Goal: Task Accomplishment & Management: Complete application form

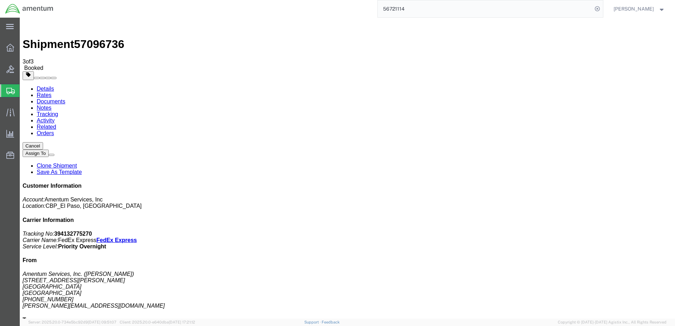
click at [0, 0] on span "Create Shipment" at bounding box center [0, 0] width 0 height 0
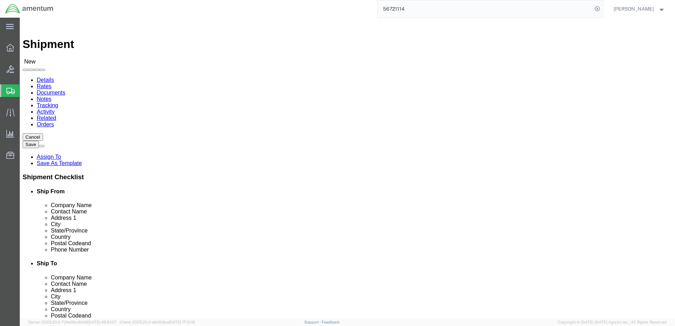
select select "MYPROFILE"
select select "[GEOGRAPHIC_DATA]"
click input "text"
type input "POC [PERSON_NAME]"
type input "[PERSON_NAME]"
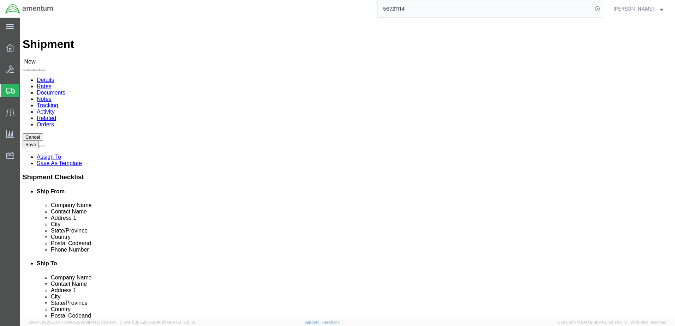
type input "[STREET_ADDRESS]"
type input "m"
type input "[GEOGRAPHIC_DATA]"
type input "t"
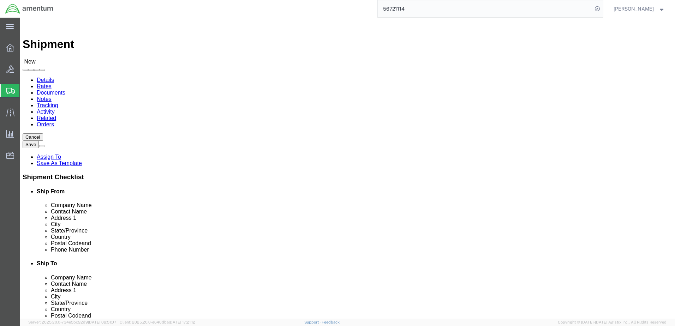
type input "38053"
type input "[PHONE_NUMBER]"
type input "[PERSON_NAME][EMAIL_ADDRESS][PERSON_NAME][DOMAIN_NAME]"
checkbox input "true"
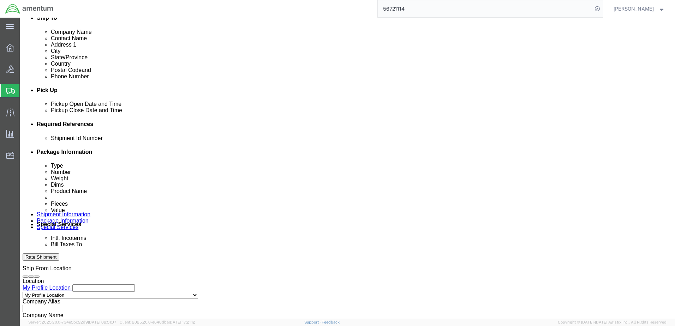
scroll to position [247, 0]
click input "text"
type input "101025"
click button "Add reference"
click select "Select Account Type Activity ID Airline Appointment Number ASN Batch Request # …"
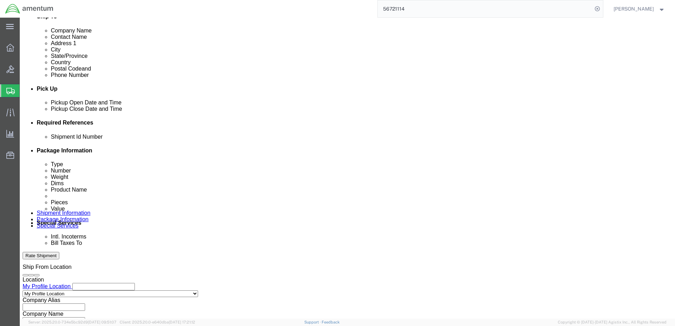
select select "CUSTREF"
click select "Select Account Type Activity ID Airline Appointment Number ASN Batch Request # …"
click input "text"
type input "534-011370/534-011369"
click button "Add reference"
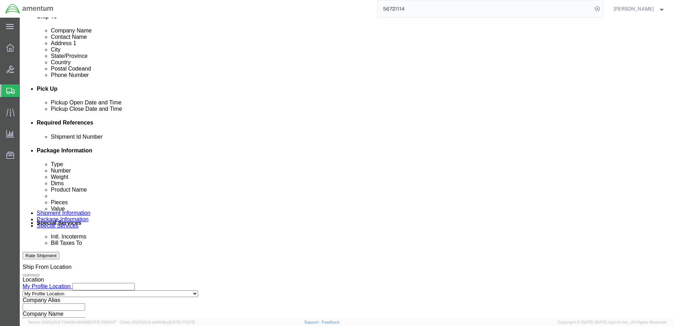
click select "Select Account Type Activity ID Airline Appointment Number ASN Batch Request # …"
select select "DEPT"
click select "Select Account Type Activity ID Airline Appointment Number ASN Batch Request # …"
click input "text"
type input "CBP"
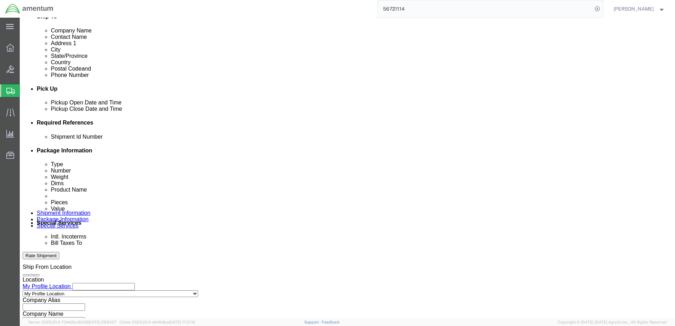
click select "Select Air Less than Truckload Multi-Leg Ocean Freight Rail Small Parcel Truckl…"
select select "SMAL"
click select "Select Air Less than Truckload Multi-Leg Ocean Freight Rail Small Parcel Truckl…"
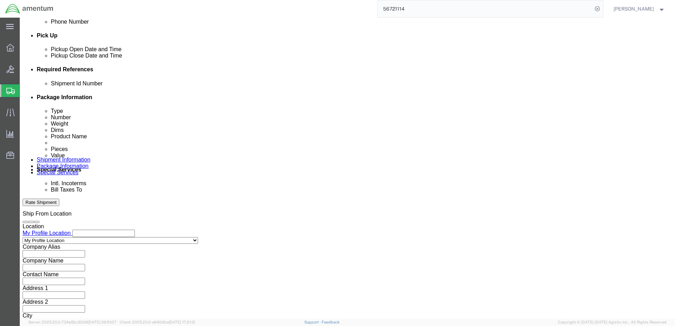
scroll to position [305, 0]
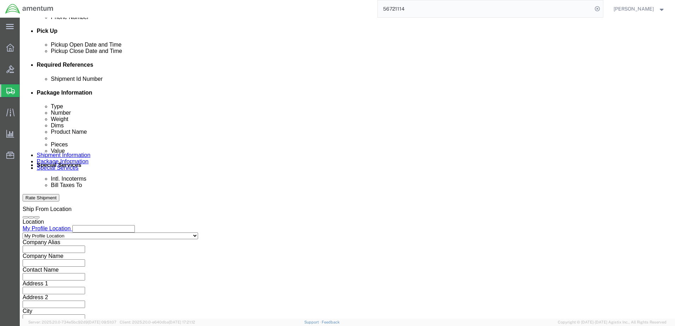
click button "Continue"
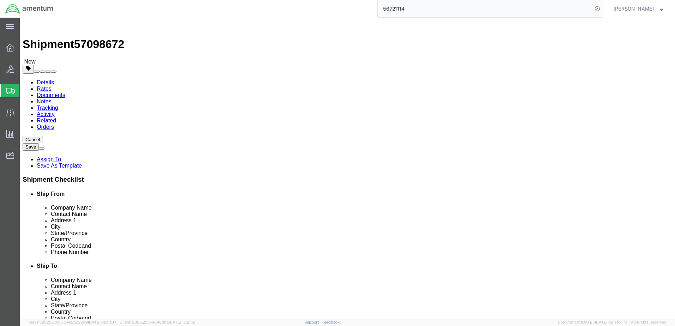
click select "Select Bale(s) Basket(s) Bolt(s) Bottle(s) Buckets Bulk Bundle(s) Can(s) Cardbo…"
select select "PAK"
click select "Select Bale(s) Basket(s) Bolt(s) Bottle(s) Buckets Bulk Bundle(s) Can(s) Cardbo…"
type input "10.25"
type input "12.75"
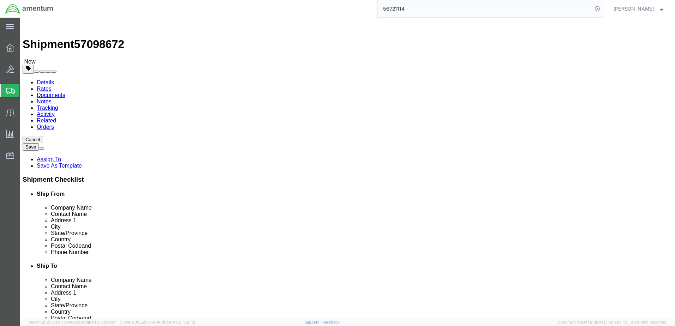
type input "1.00"
click input "0.00"
type input "0"
type input "1"
click link "Add Content"
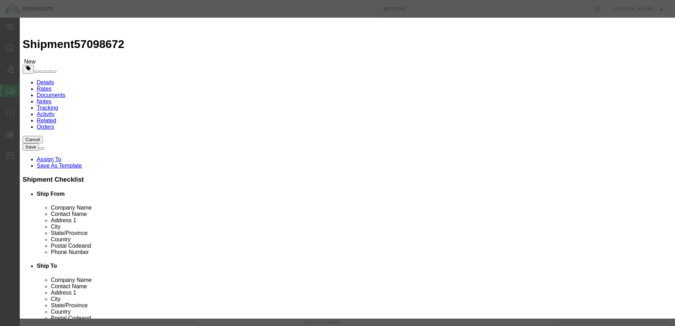
click input "text"
type input "b"
type input "Boot, Dust"
type input "1"
type input "10.65"
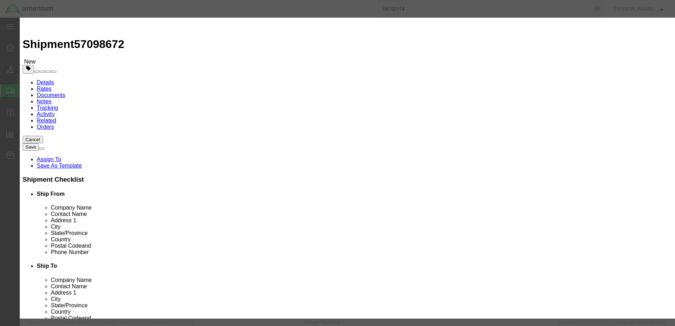
select select "USD"
click button "Save & Close"
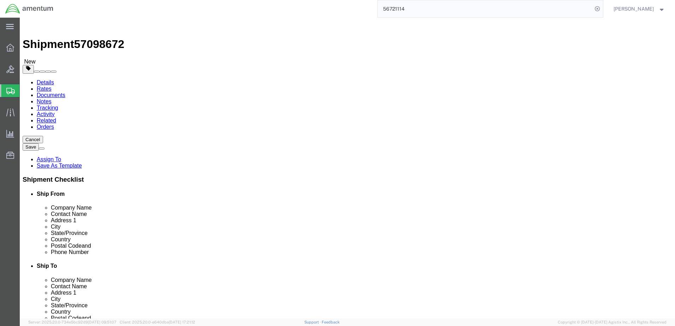
click link "Add Package"
select select "PAK"
select select "YRPK"
click input "text"
type input "20"
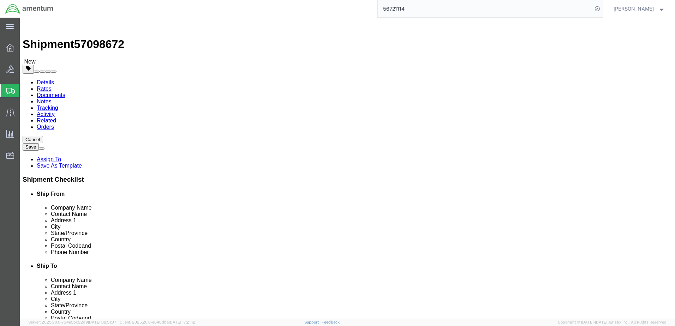
type input "10"
type input "8"
type input "10"
click link "Add Content"
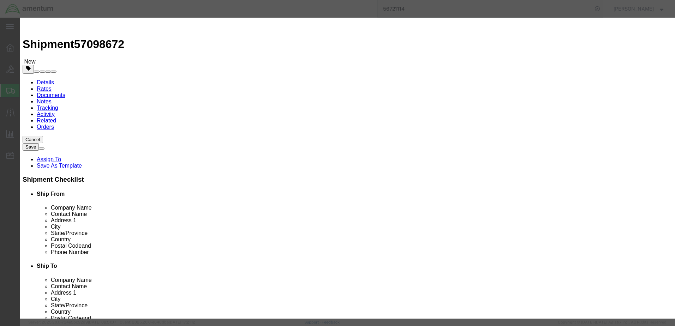
click input "text"
type input "Stabilator Actuator"
type input "10"
type input "5,000.00"
select select "USD"
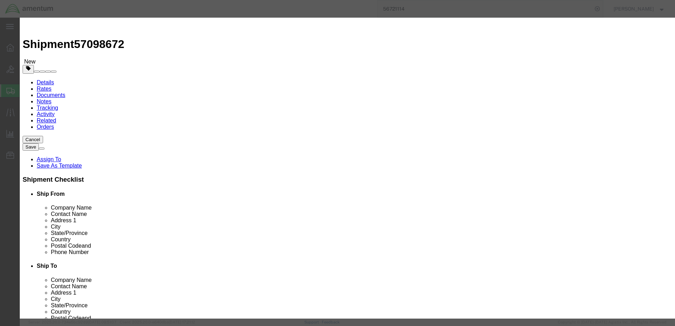
click button "Save & Close"
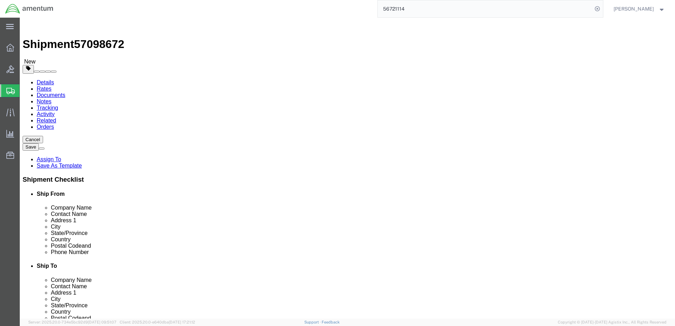
click link "Shipment Information"
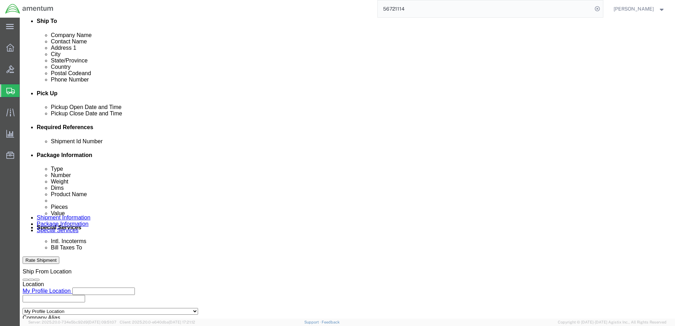
scroll to position [71, 0]
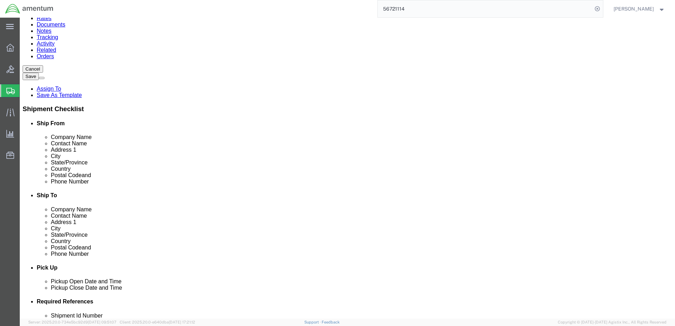
click link "Special Services"
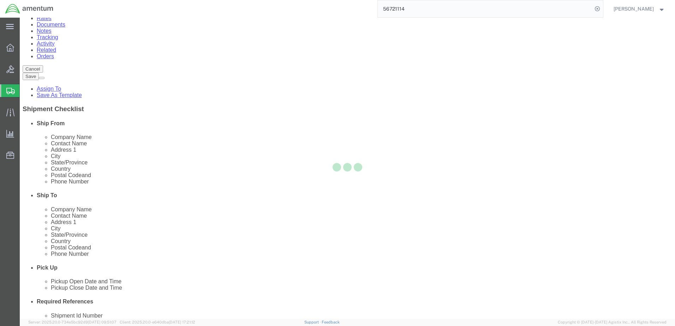
select select
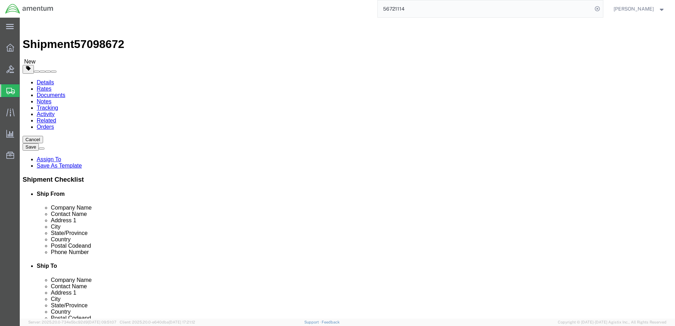
click input "checkbox"
checkbox input "true"
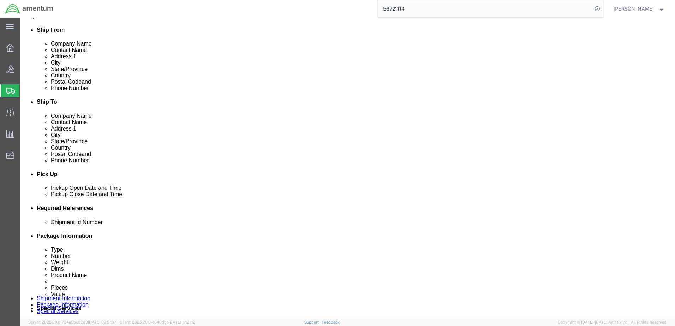
scroll to position [177, 0]
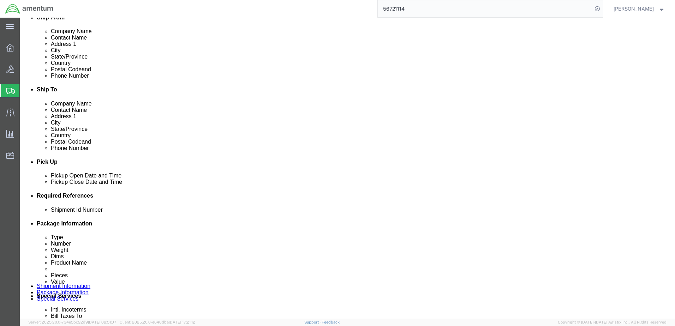
click select "Select Buyer Cost Center Department Operations Number Order Number Sales Person"
select select "COSTCENTER"
click select "Select Buyer Cost Center Department Operations Number Order Number Sales Person"
type input "6118.04.03.2219.000.elp.0000"
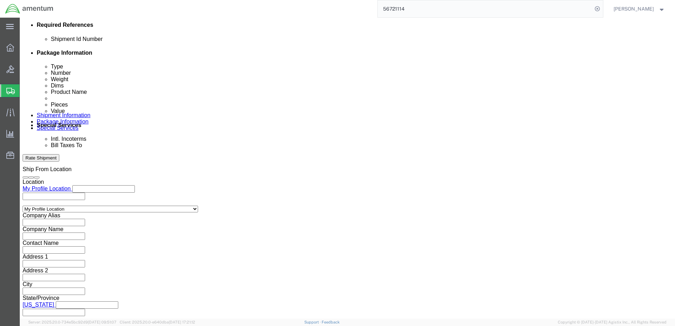
scroll to position [353, 0]
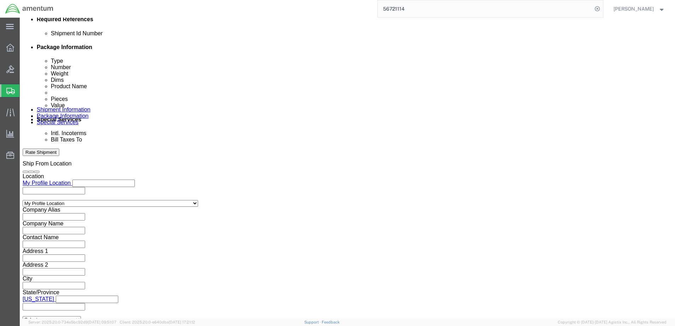
click input "text"
type input "[PERSON_NAME][EMAIL_ADDRESS][PERSON_NAME][DOMAIN_NAME]"
type input "[PERSON_NAME].N"
type input "[PERSON_NAME][EMAIL_ADDRESS][PERSON_NAME][DOMAIN_NAME],[PERSON_NAME][DOMAIN_NAM…"
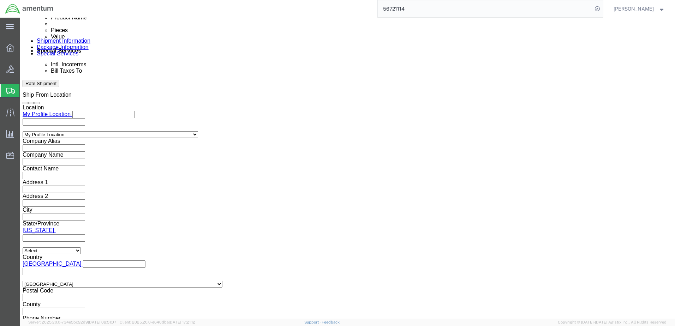
scroll to position [424, 0]
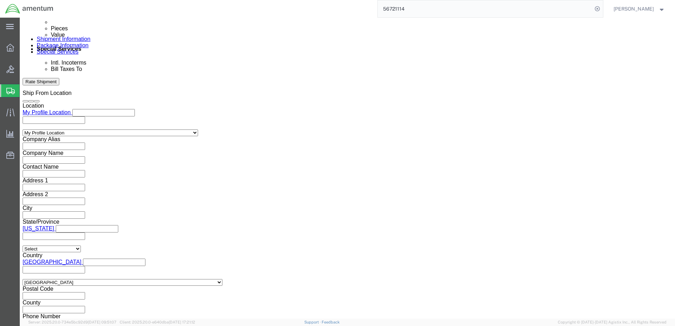
click button "Rate Shipment"
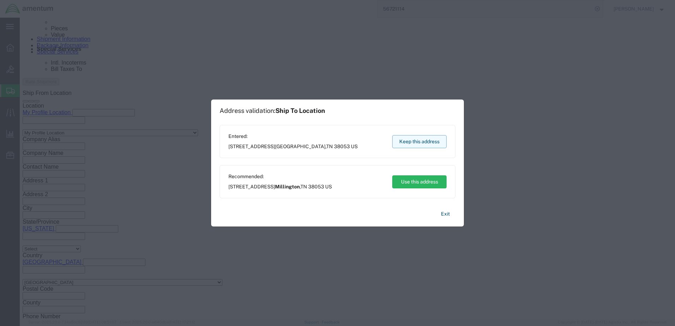
click at [419, 143] on button "Keep this address" at bounding box center [419, 141] width 54 height 13
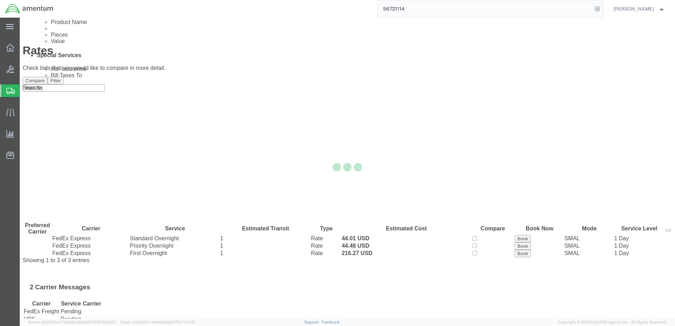
scroll to position [0, 0]
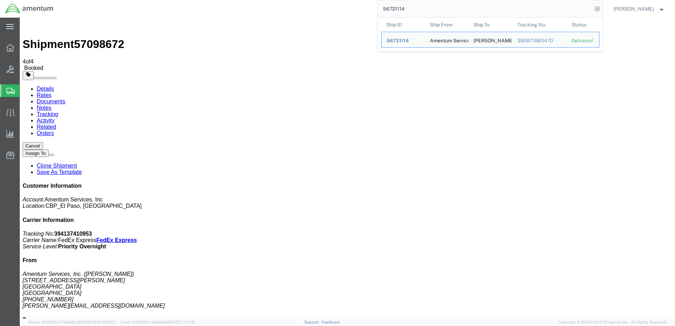
click at [418, 5] on input "56721114" at bounding box center [485, 8] width 215 height 17
drag, startPoint x: 401, startPoint y: 8, endPoint x: 325, endPoint y: 8, distance: 75.9
click at [325, 8] on div "56721114 Ship ID Ship From Ship To Tracking Nu. Status Ship ID 56721114 Ship Fr…" at bounding box center [331, 9] width 544 height 18
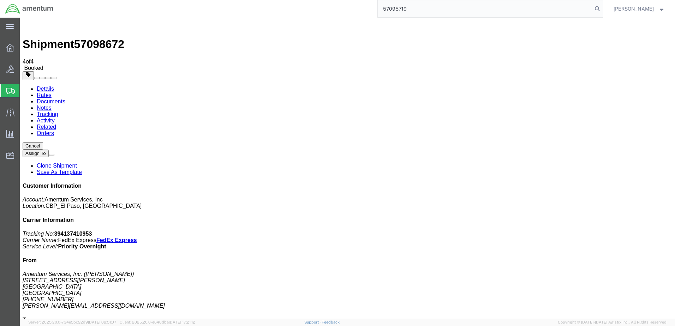
type input "57095719"
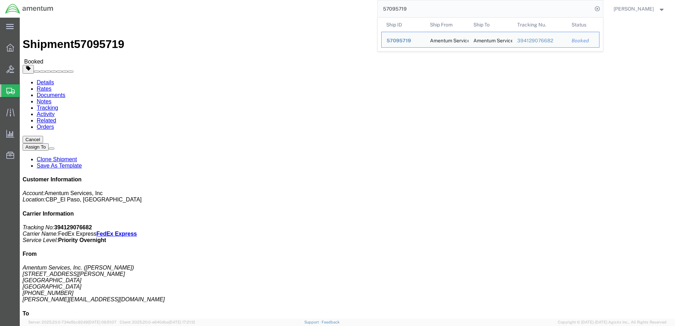
click at [326, 7] on div "57095719 Ship ID Ship From Ship To Tracking Nu. Status Ship ID 57095719 Ship Fr…" at bounding box center [331, 9] width 544 height 18
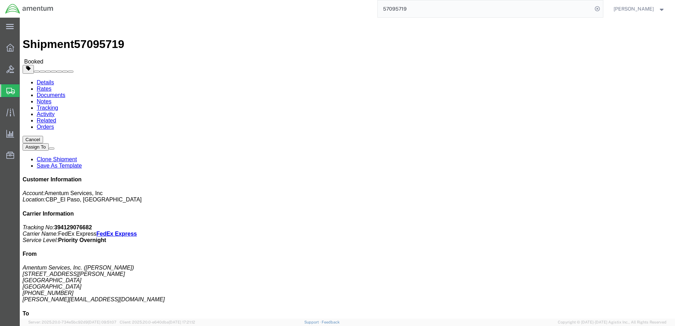
click at [662, 11] on span "[PERSON_NAME]" at bounding box center [640, 9] width 52 height 8
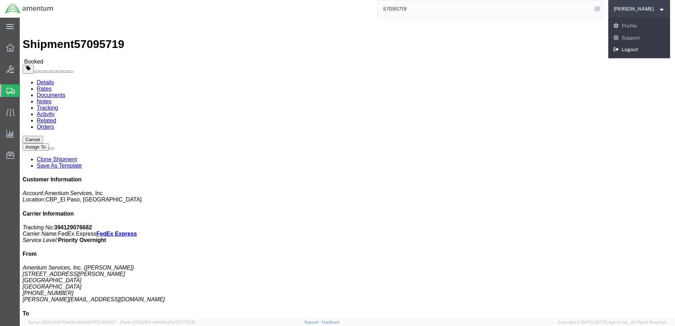
click at [612, 49] on link "Logout" at bounding box center [639, 50] width 62 height 12
